Goal: Task Accomplishment & Management: Use online tool/utility

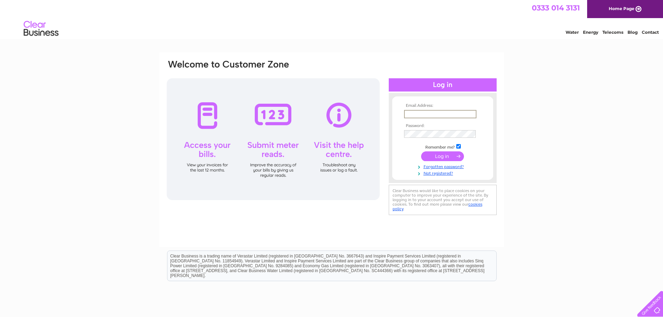
click at [425, 112] on input "text" at bounding box center [440, 114] width 72 height 8
type input "dr@argyllassetmanagement.co.uk"
click at [435, 153] on input "submit" at bounding box center [442, 156] width 43 height 10
click at [435, 154] on input "submit" at bounding box center [442, 156] width 43 height 10
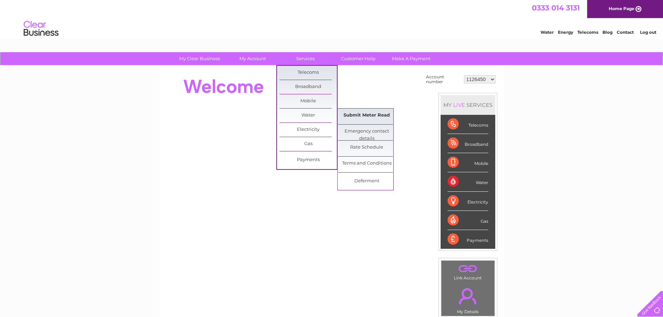
click at [350, 113] on link "Submit Meter Read" at bounding box center [366, 116] width 57 height 14
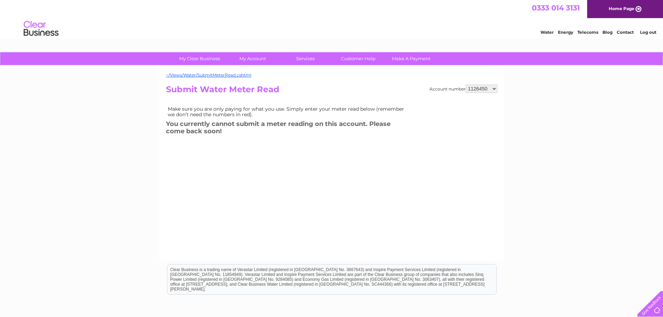
click at [493, 88] on select "1126450 30293052 30302608" at bounding box center [481, 89] width 32 height 8
select select "30302608"
click at [465, 85] on select "1126450 30293052 30302608" at bounding box center [481, 89] width 32 height 8
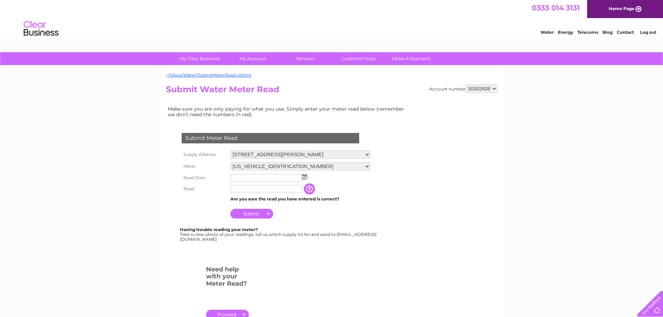
click at [303, 177] on img at bounding box center [304, 177] width 5 height 6
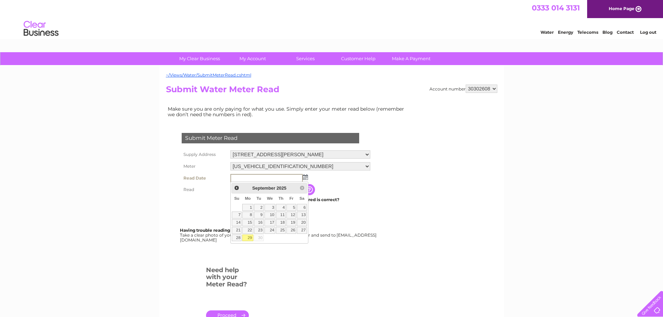
click at [248, 237] on link "29" at bounding box center [247, 237] width 11 height 7
type input "2025/09/29"
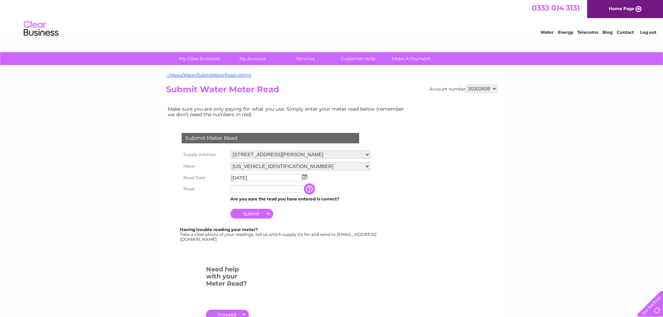
click at [246, 189] on input "text" at bounding box center [266, 189] width 72 height 8
type input "02024"
click at [250, 214] on input "Submit" at bounding box center [251, 214] width 43 height 10
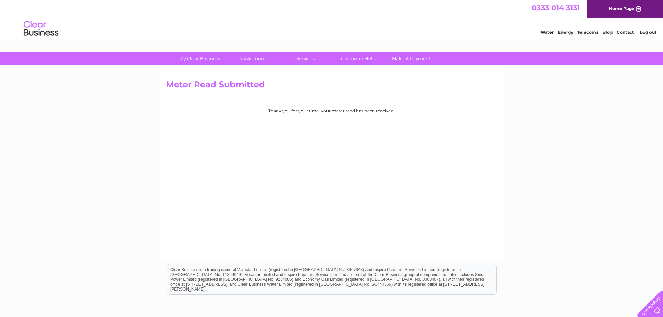
click at [644, 32] on link "Log out" at bounding box center [648, 32] width 16 height 5
